Goal: Navigation & Orientation: Find specific page/section

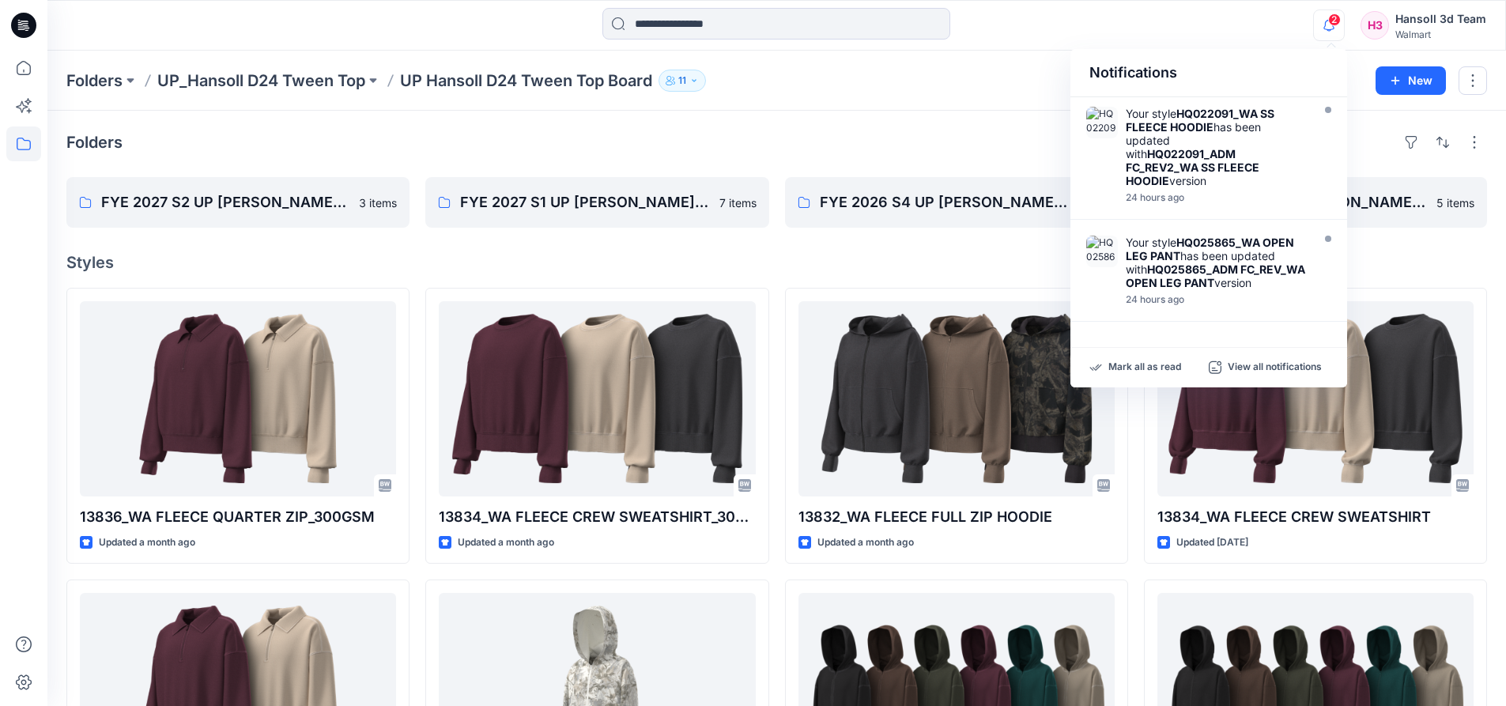
scroll to position [237, 0]
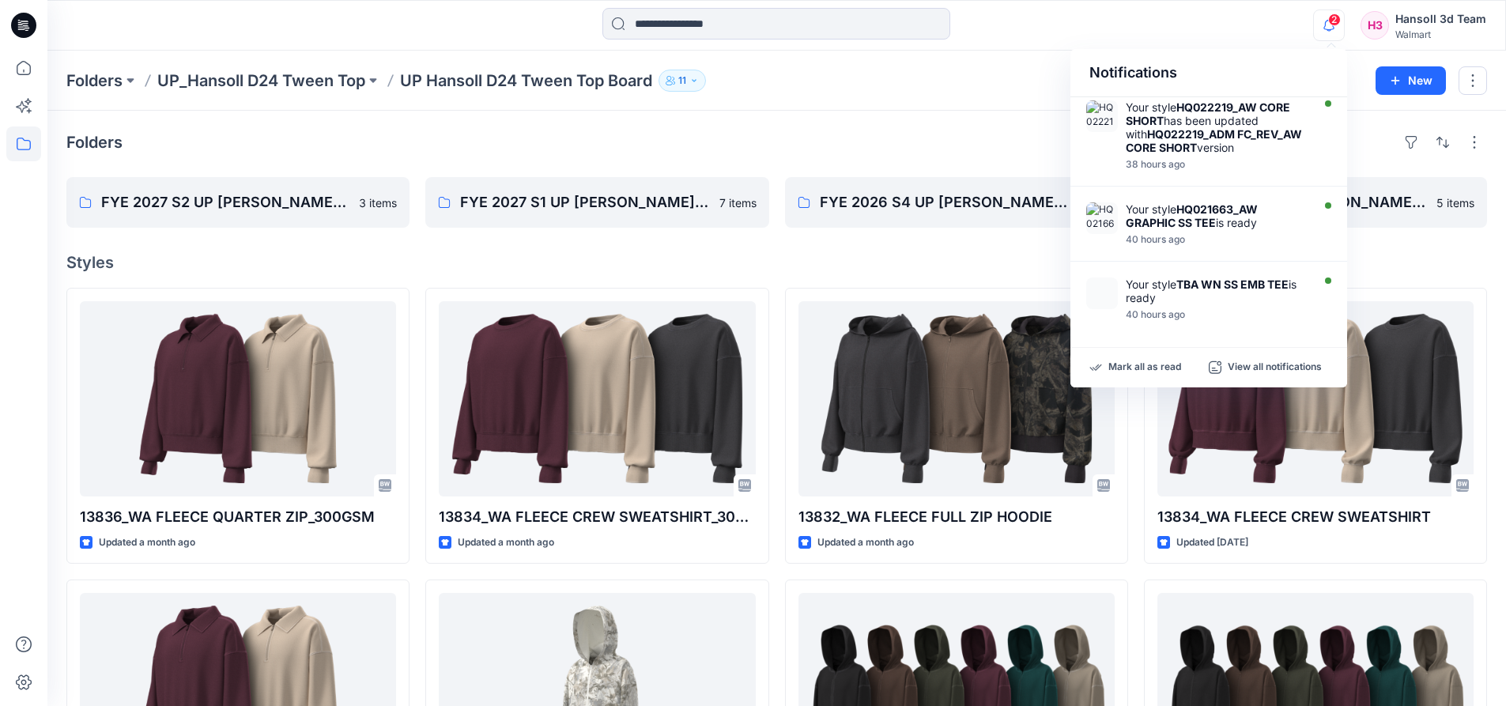
click at [1330, 28] on icon "button" at bounding box center [1329, 25] width 30 height 32
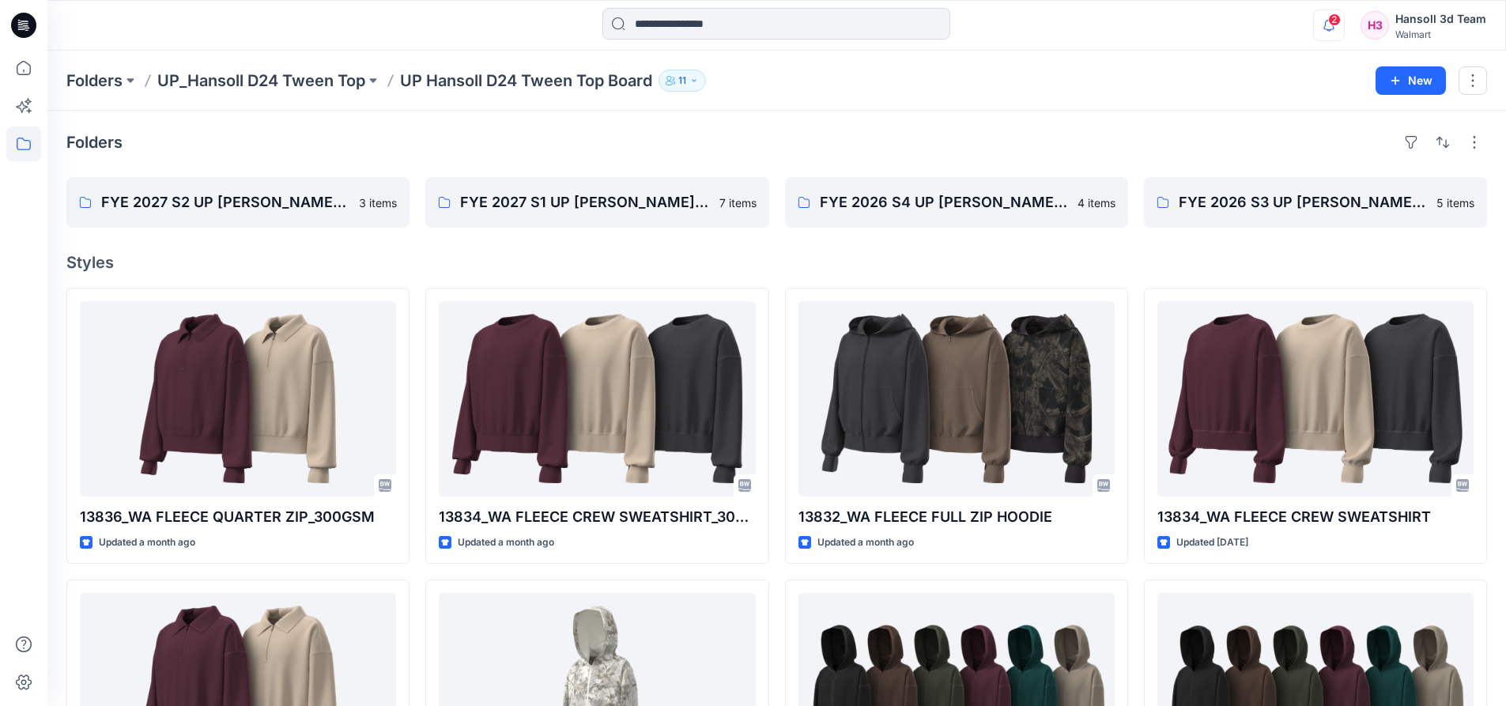
click at [1330, 28] on icon "button" at bounding box center [1329, 25] width 30 height 32
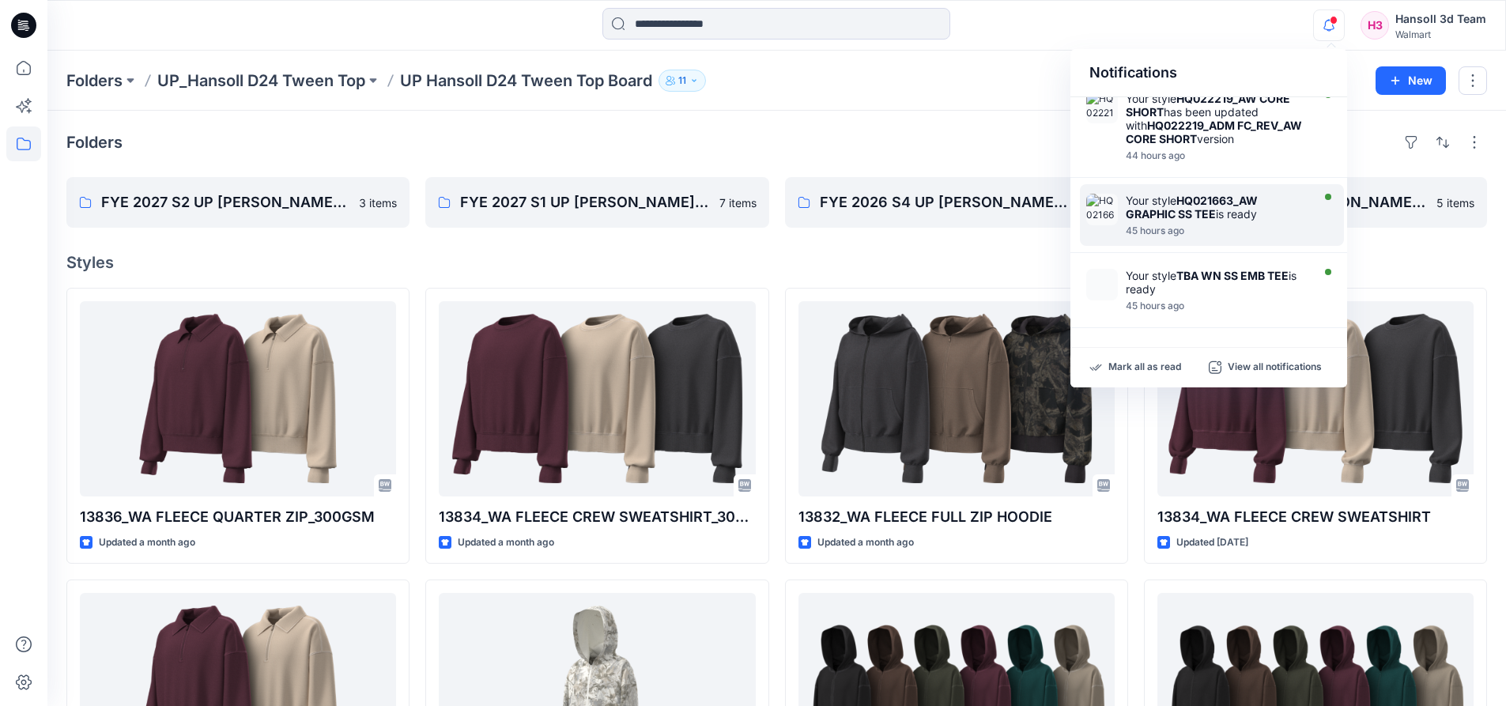
scroll to position [477, 0]
click at [79, 72] on p "Folders" at bounding box center [94, 81] width 56 height 22
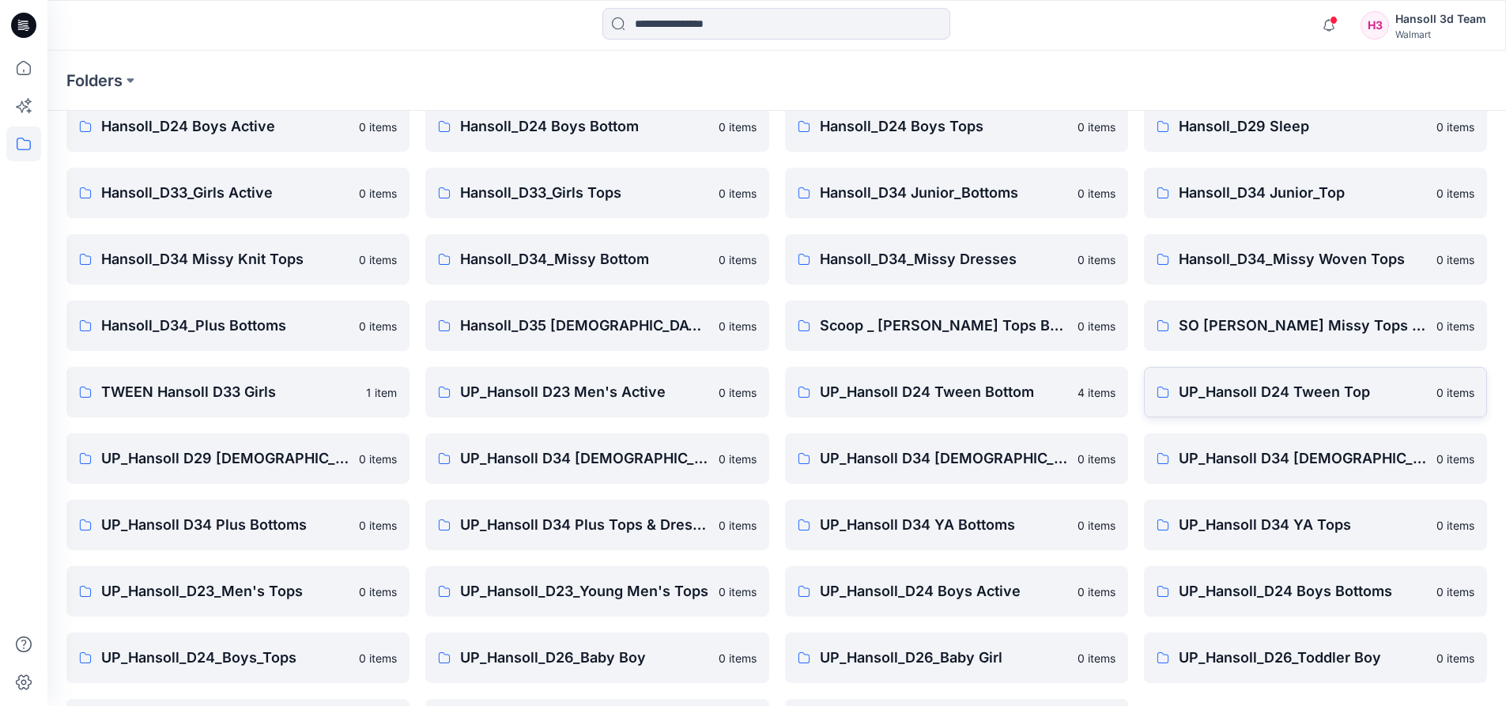
scroll to position [268, 0]
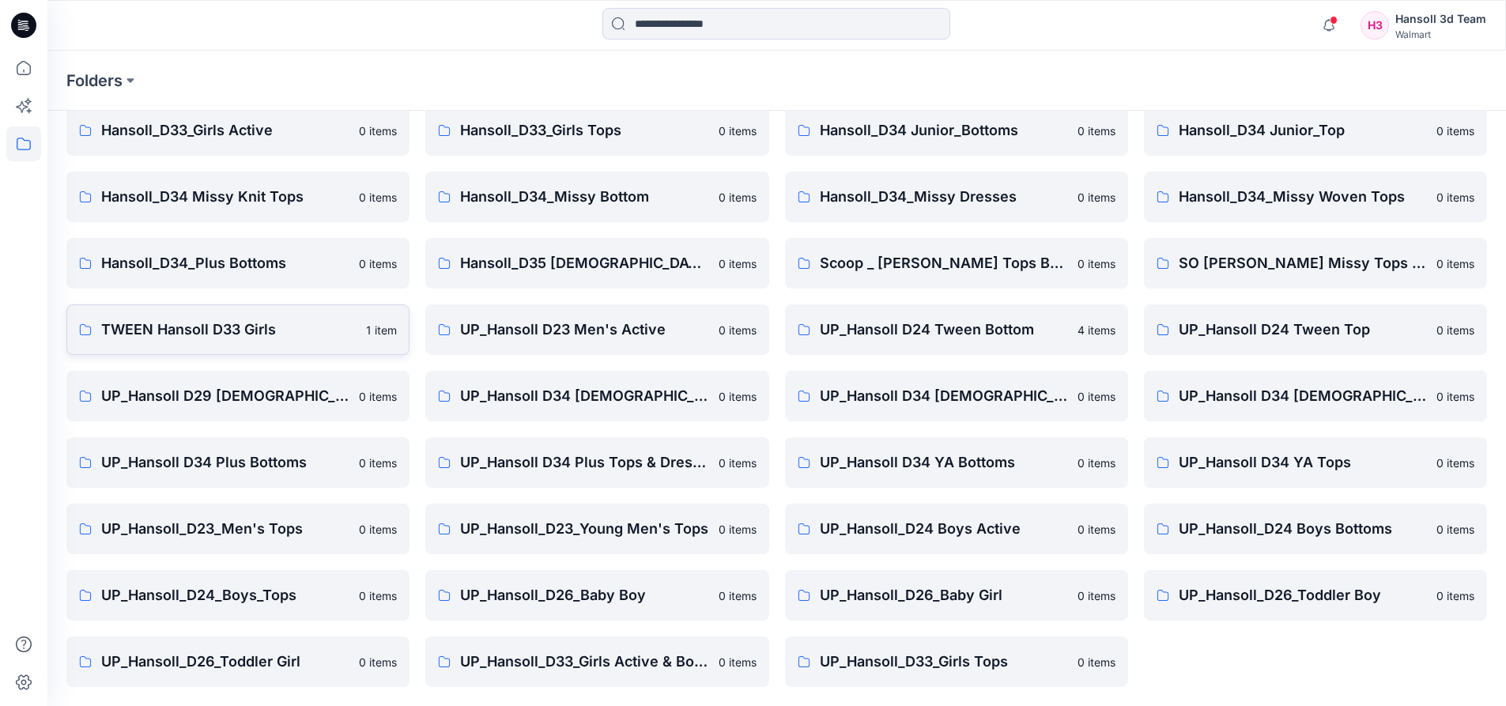
click at [207, 337] on p "TWEEN Hansoll D33 Girls" at bounding box center [228, 330] width 255 height 22
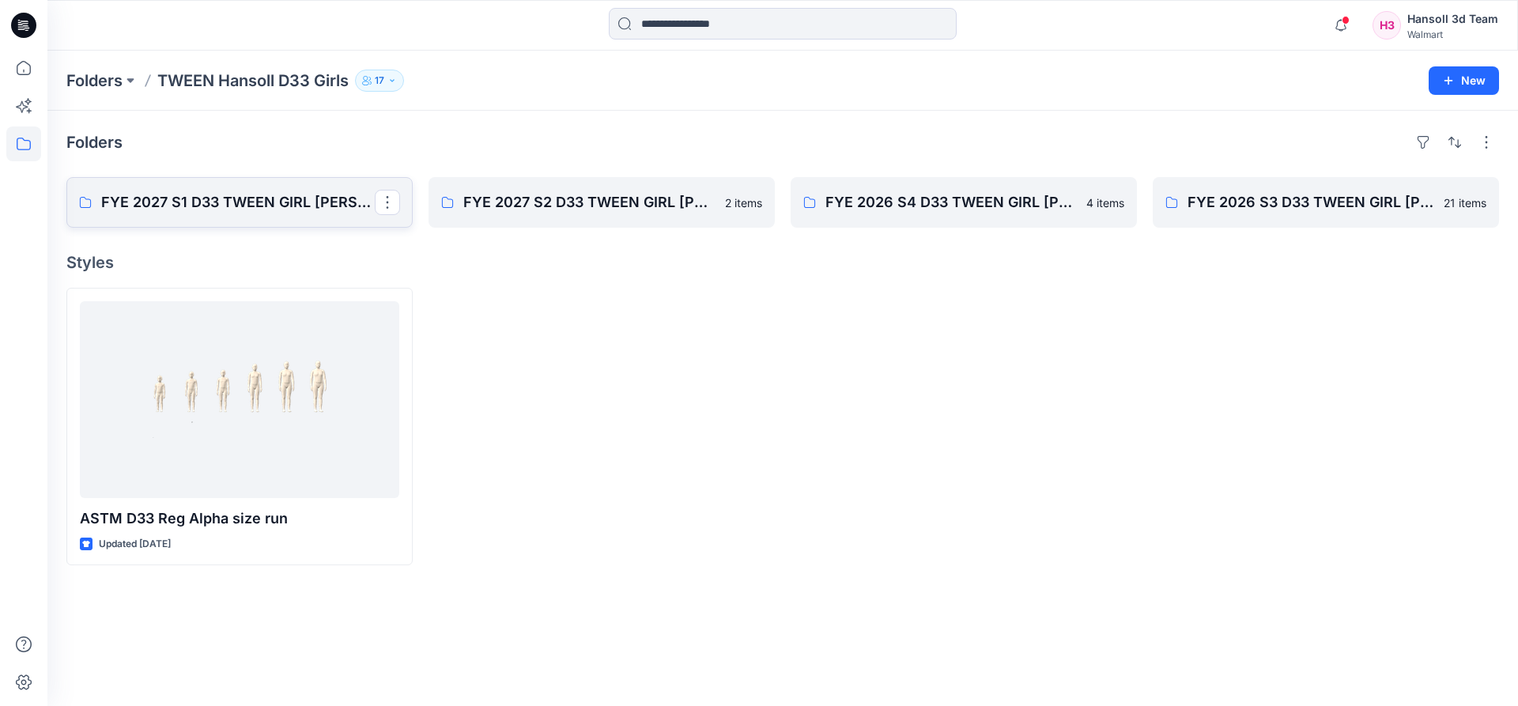
click at [275, 200] on p "FYE 2027 S1 D33 TWEEN GIRL [PERSON_NAME]" at bounding box center [238, 202] width 274 height 22
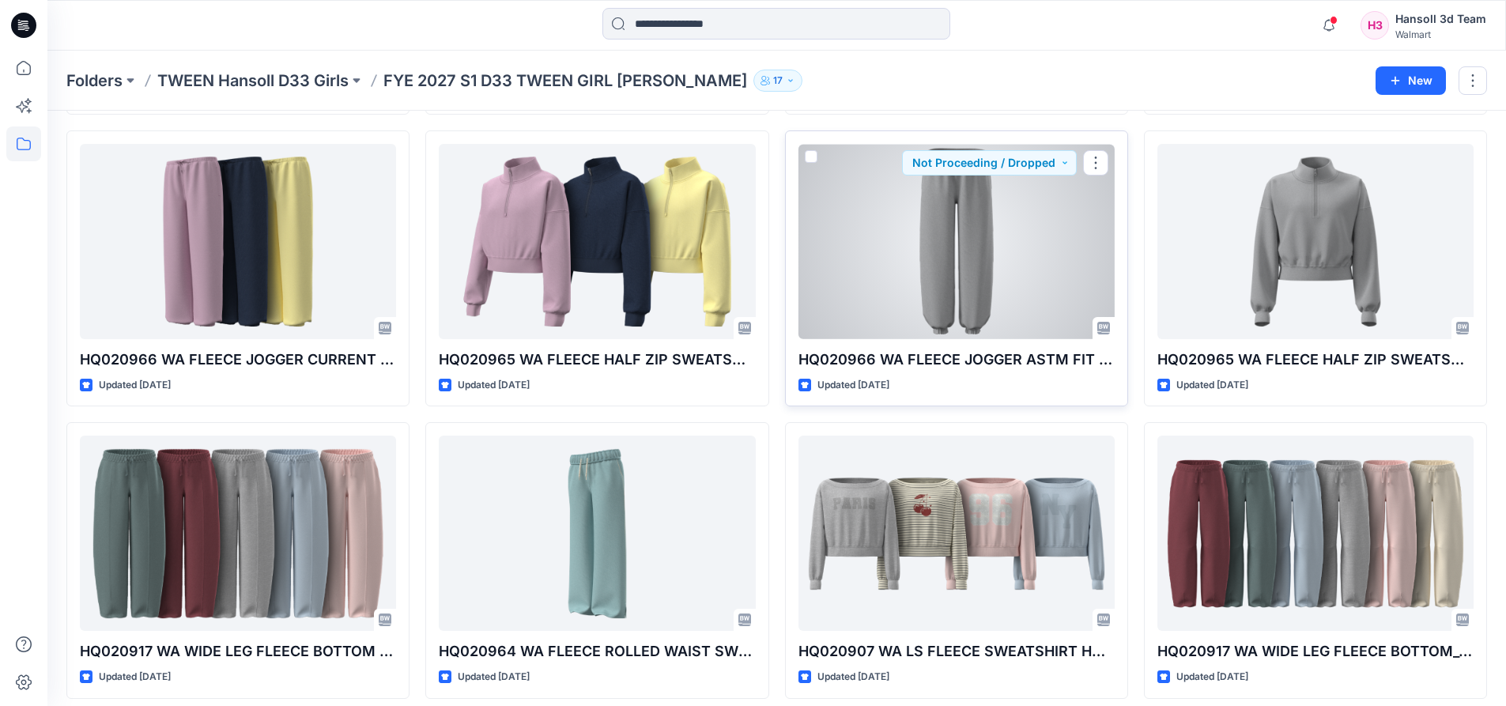
scroll to position [350, 0]
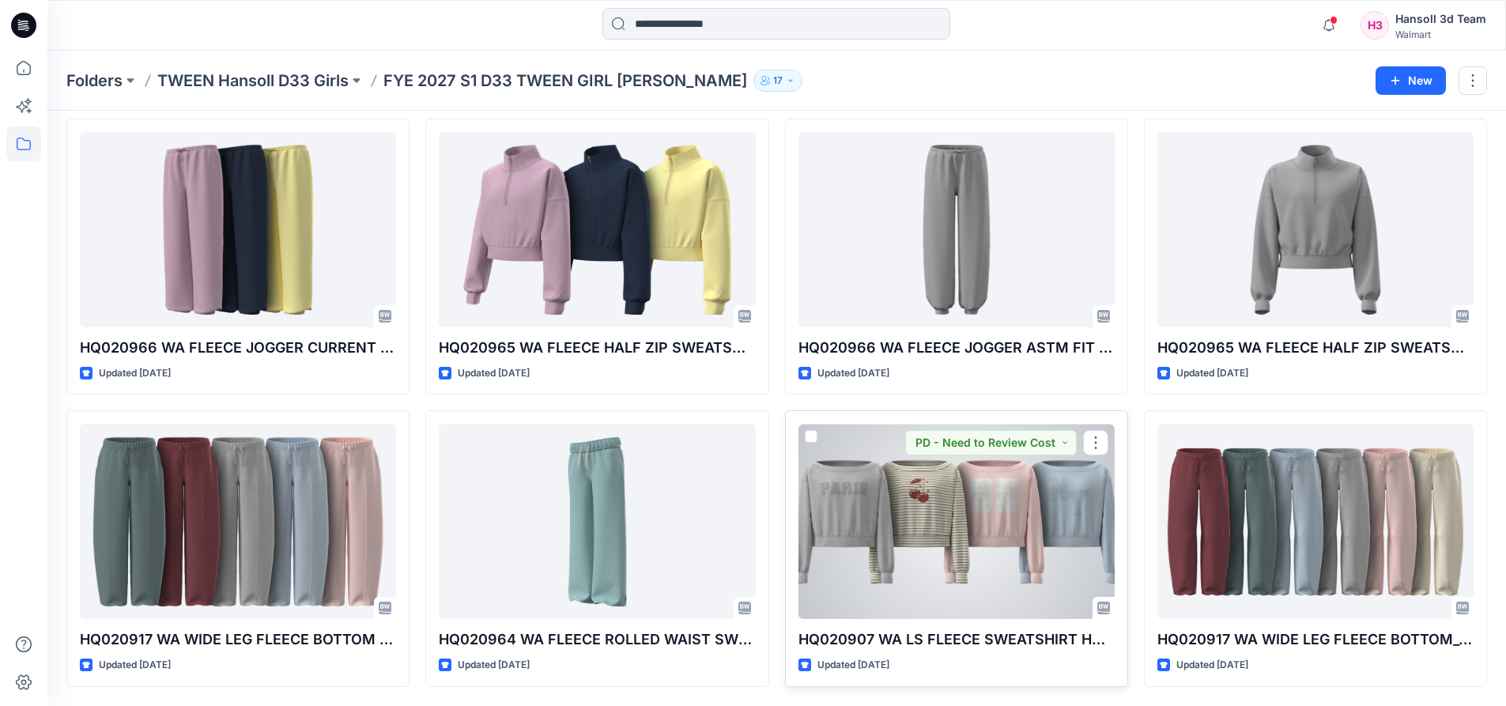
click at [957, 493] on div at bounding box center [956, 521] width 316 height 195
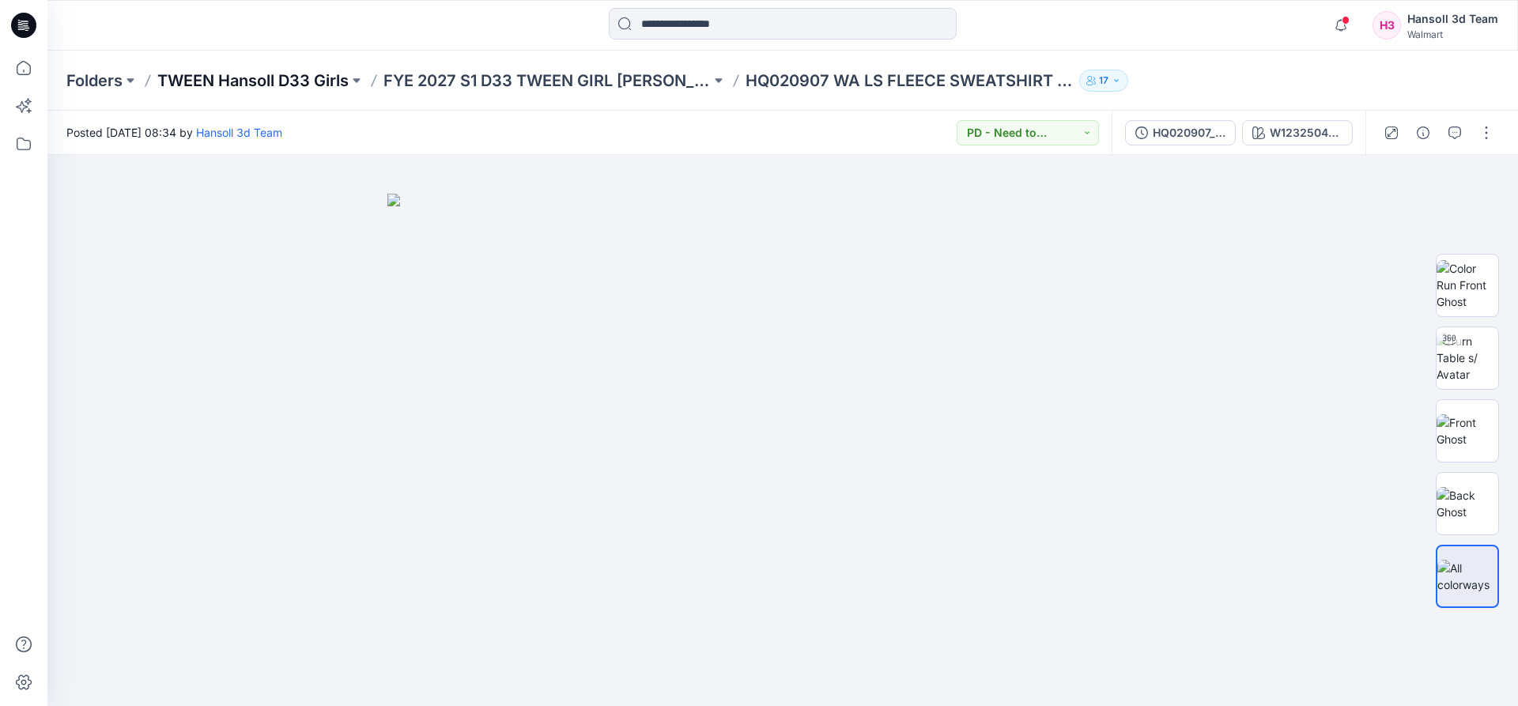
click at [245, 78] on p "TWEEN Hansoll D33 Girls" at bounding box center [252, 81] width 191 height 22
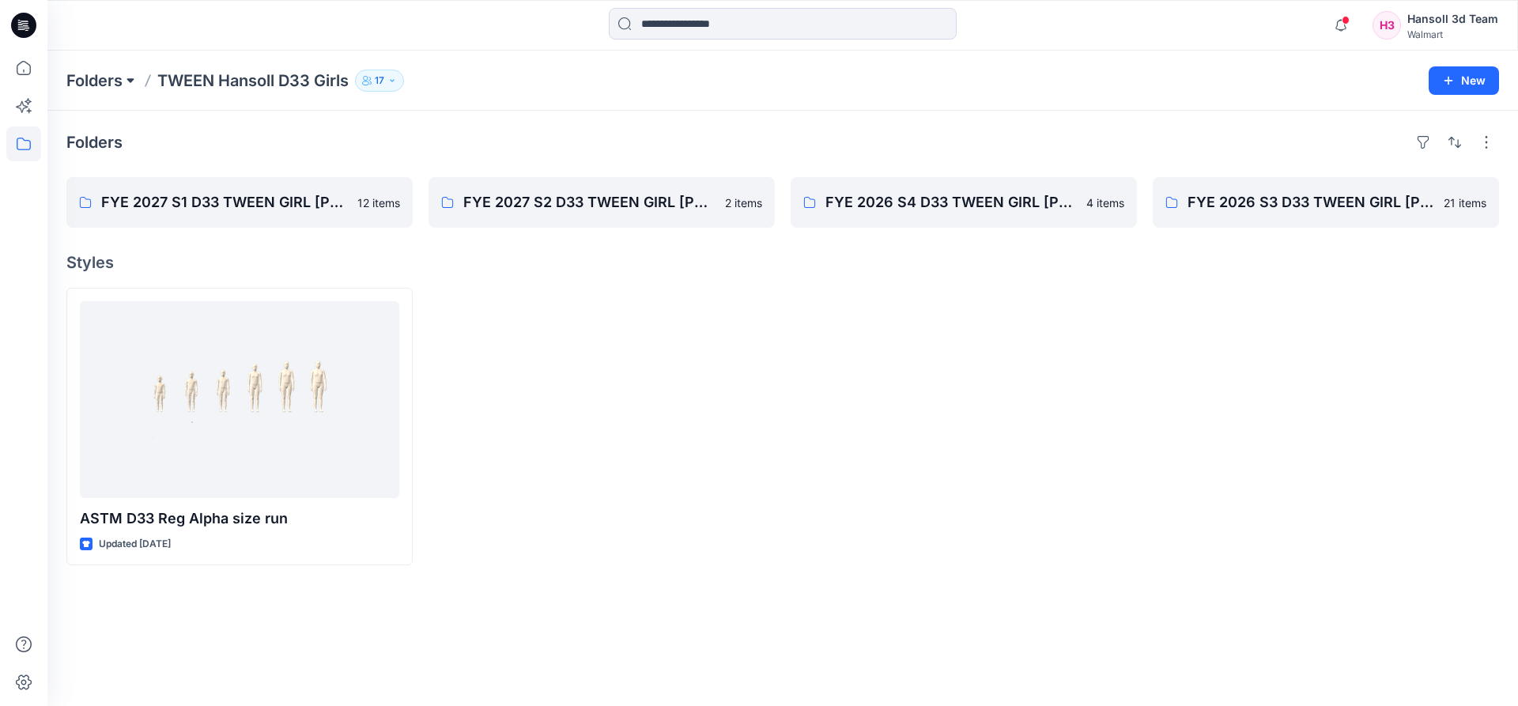
click at [126, 77] on button at bounding box center [131, 81] width 16 height 22
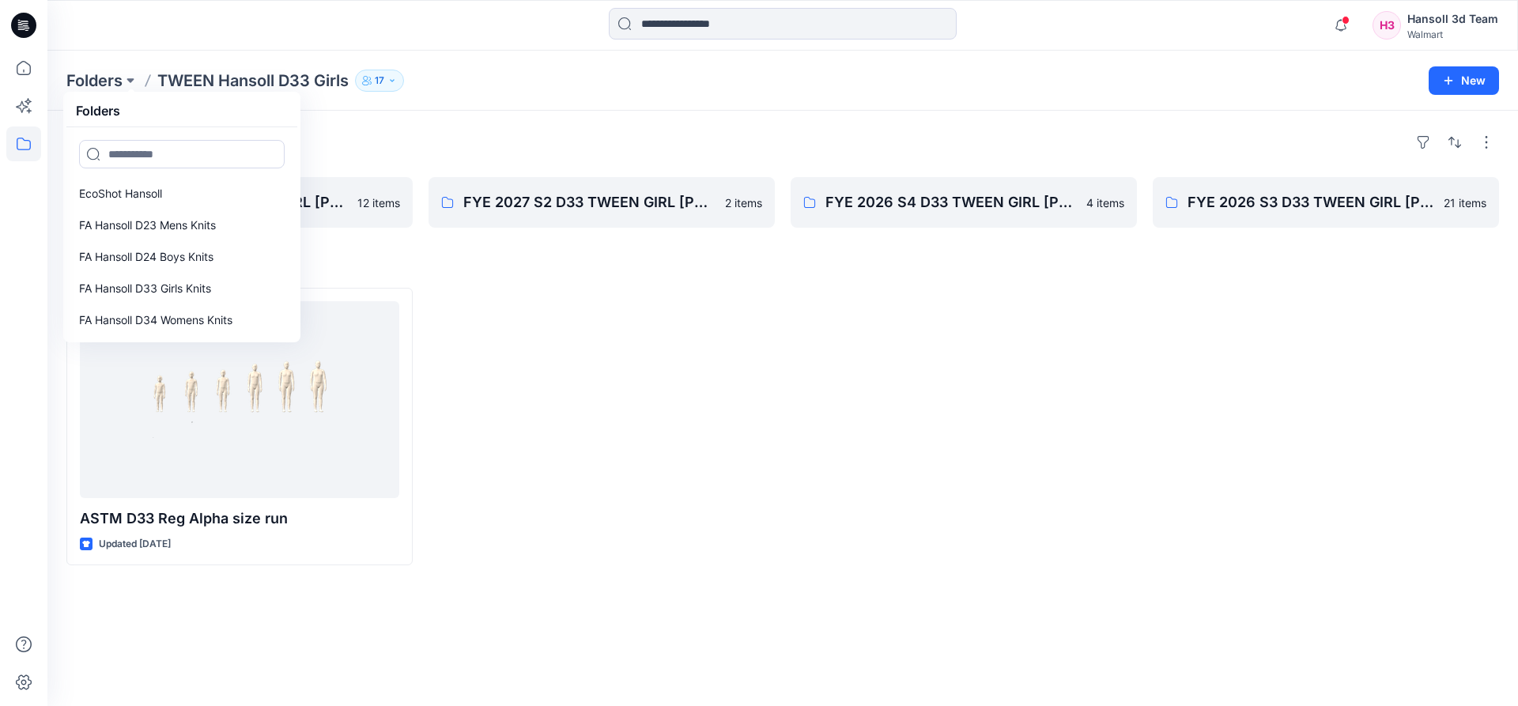
click at [297, 75] on p "TWEEN Hansoll D33 Girls" at bounding box center [252, 81] width 191 height 22
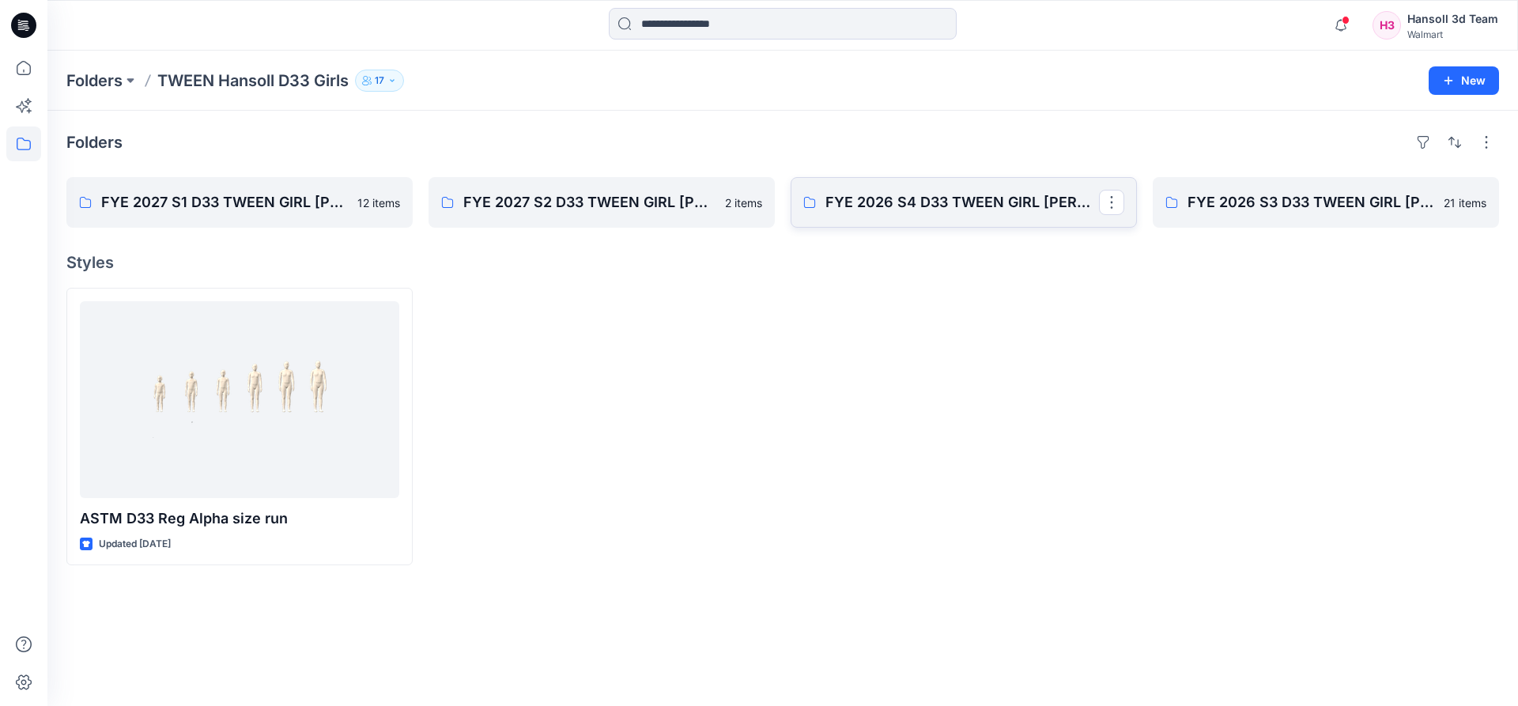
click at [942, 187] on link "FYE 2026 S4 D33 TWEEN GIRL [PERSON_NAME]" at bounding box center [964, 202] width 346 height 51
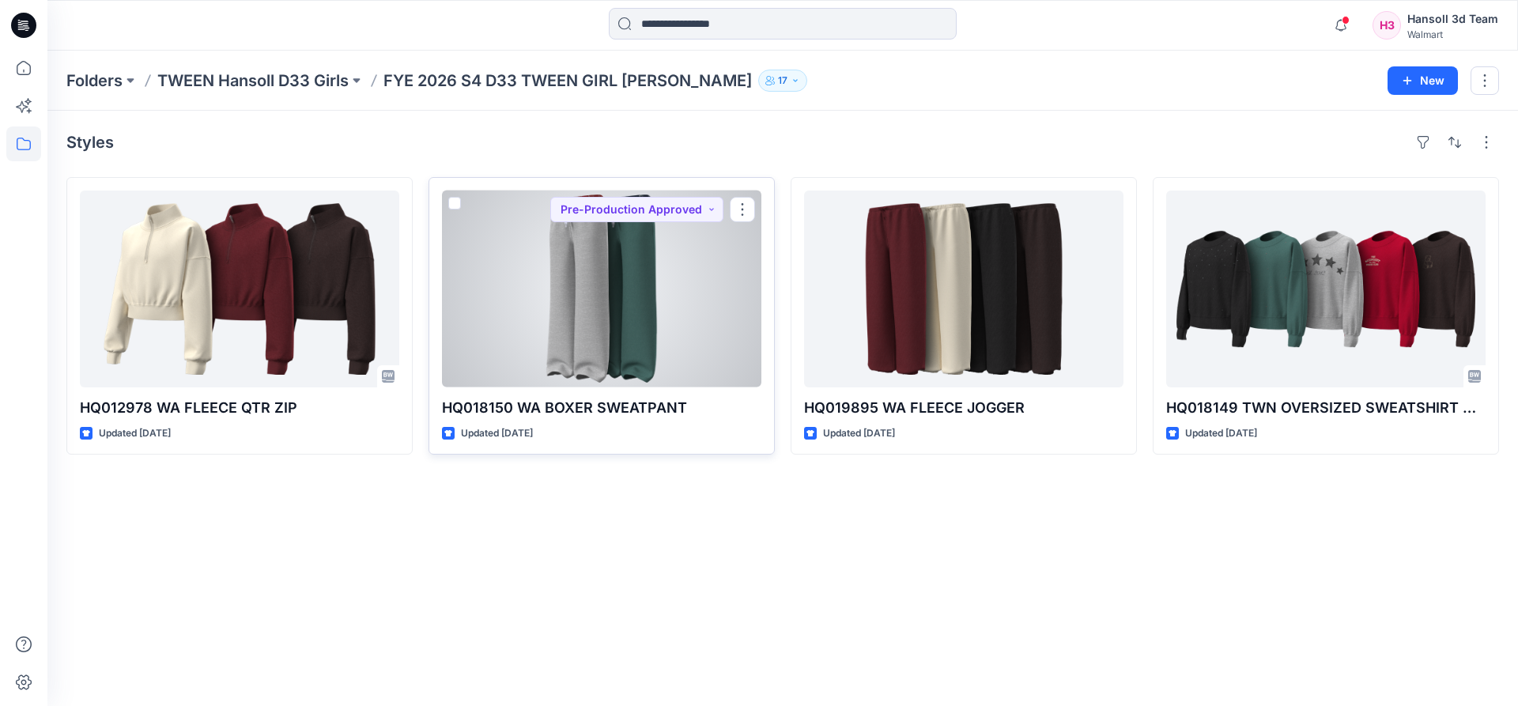
click at [663, 265] on div at bounding box center [601, 289] width 319 height 197
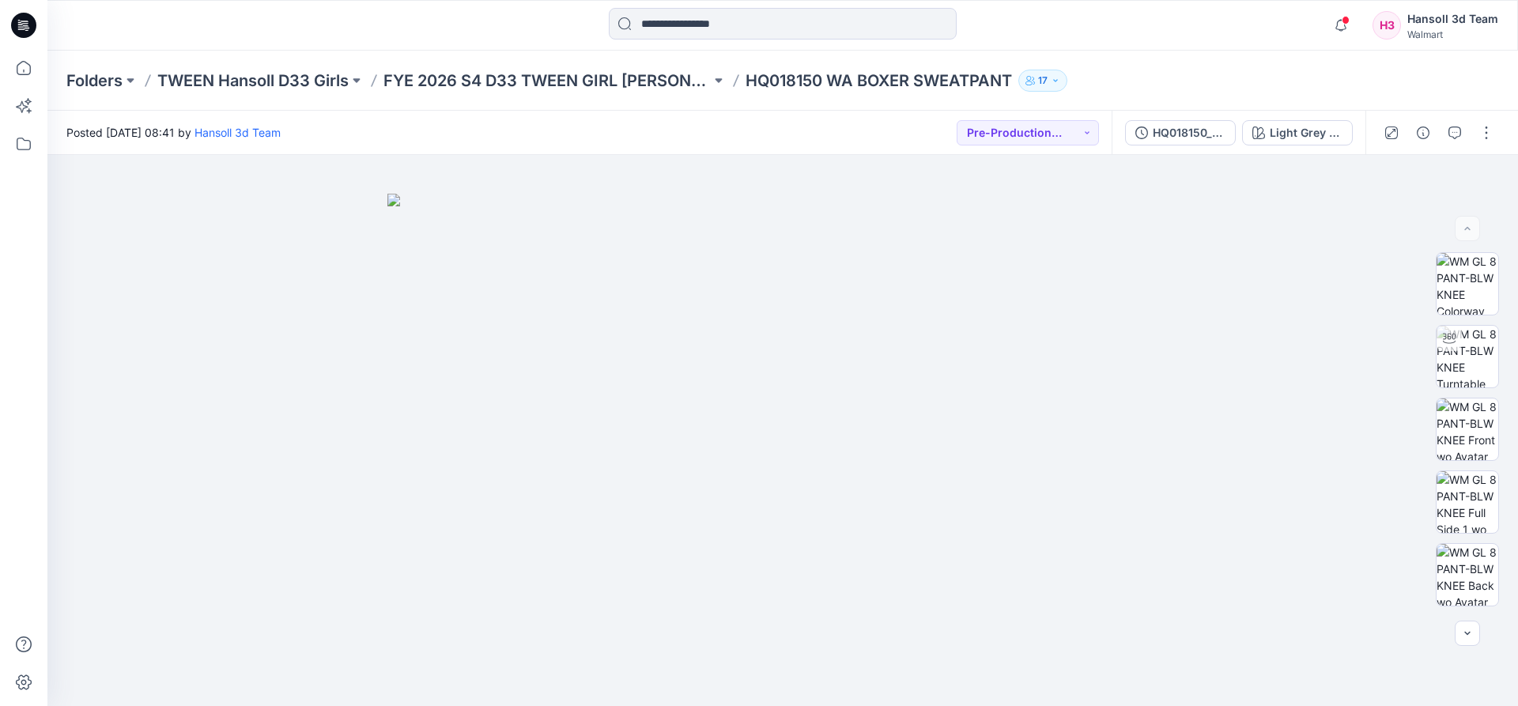
click at [192, 20] on div at bounding box center [231, 25] width 368 height 35
click at [1357, 16] on button "button" at bounding box center [1341, 25] width 32 height 32
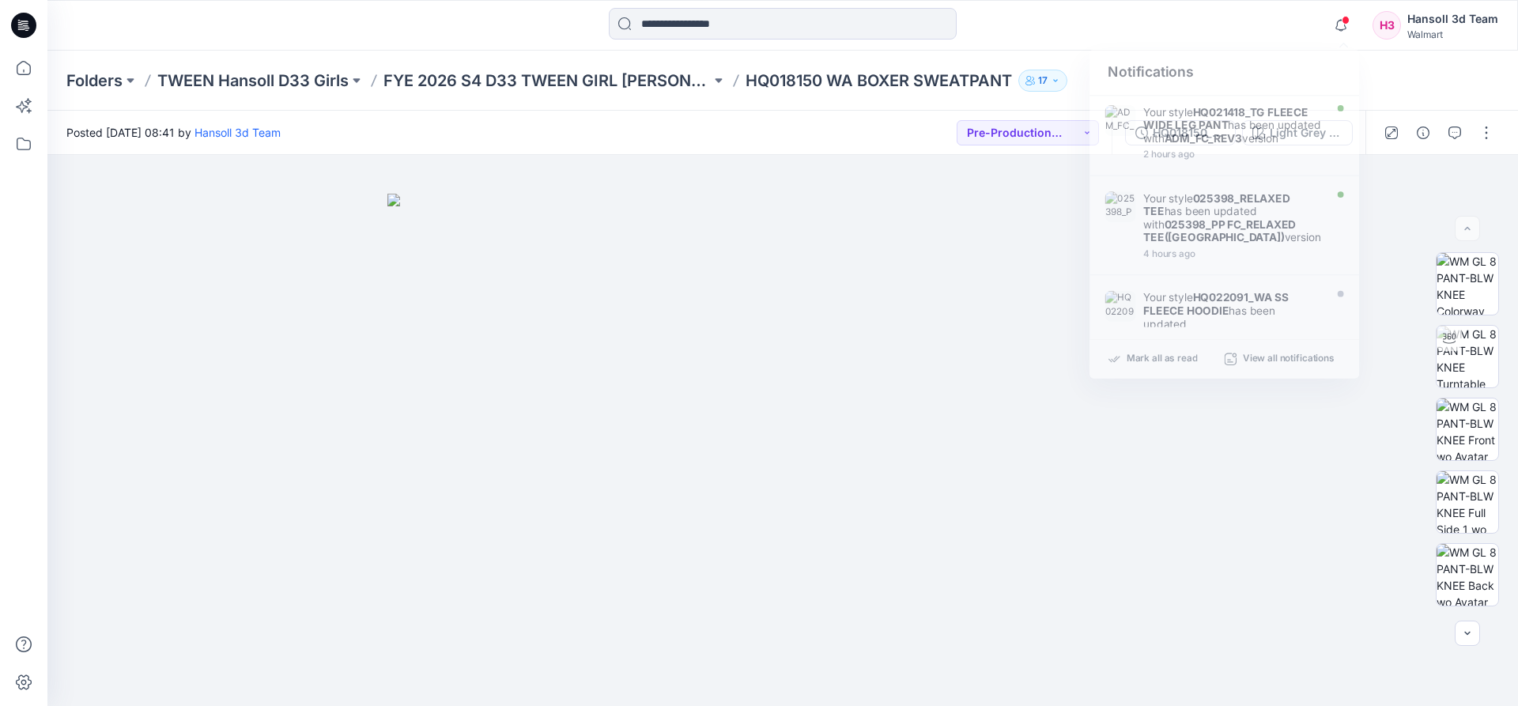
click at [1088, 28] on div at bounding box center [782, 25] width 735 height 35
